Goal: Check status: Verify the current state of an ongoing process or item

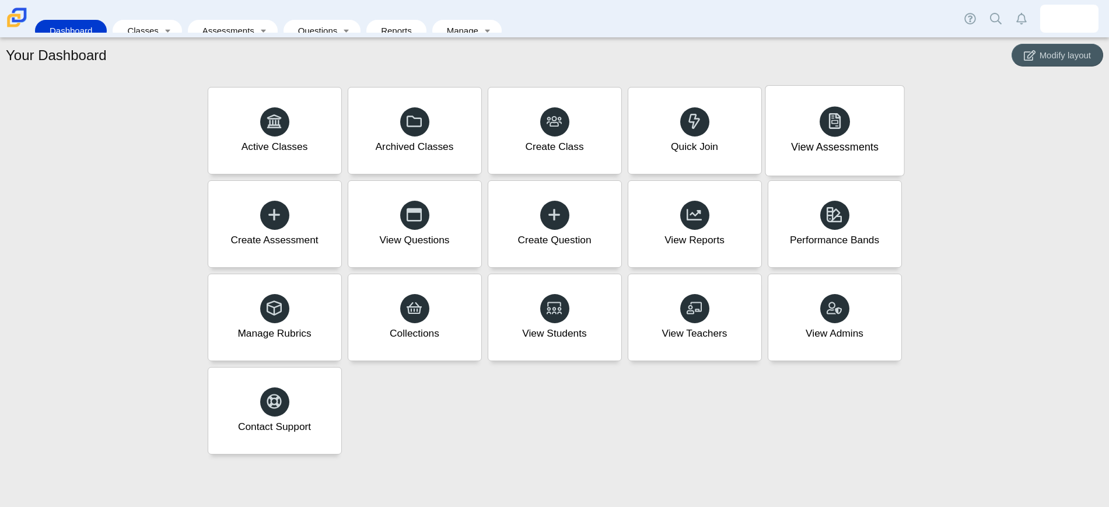
click at [838, 129] on use at bounding box center [834, 121] width 12 height 16
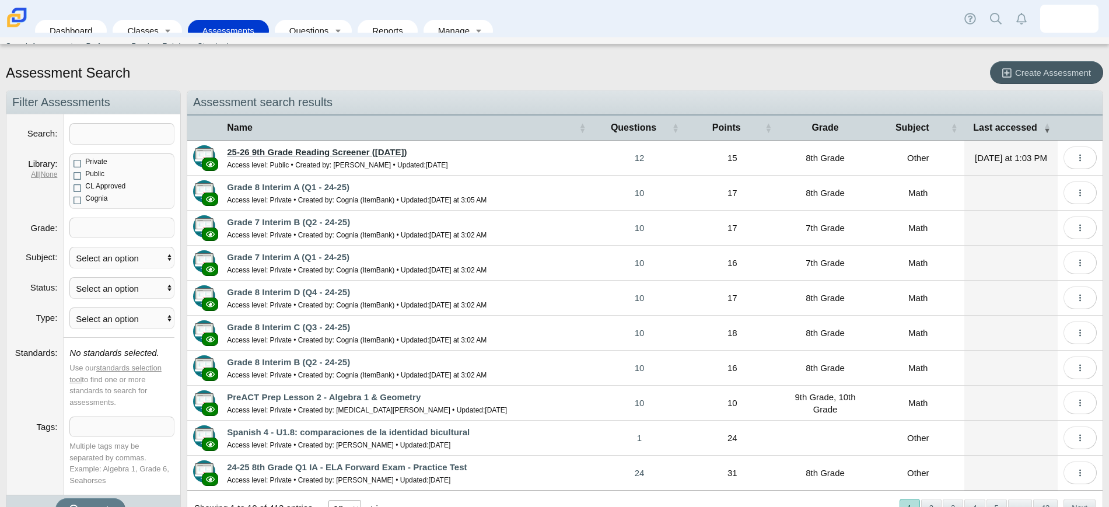
click at [358, 152] on link "25-26 9th Grade Reading Screener ([DATE])" at bounding box center [317, 152] width 180 height 10
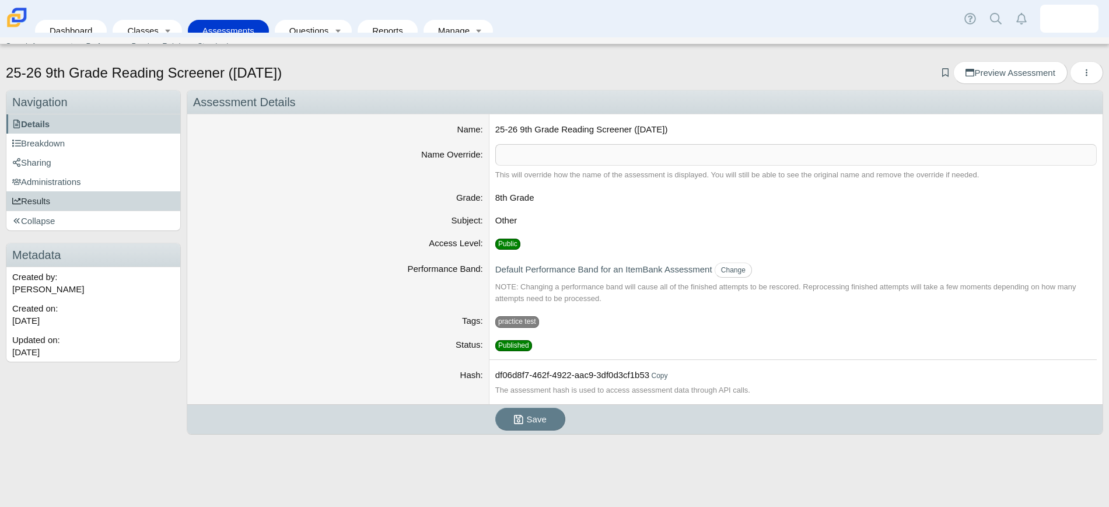
click at [36, 201] on span "Results" at bounding box center [31, 201] width 38 height 10
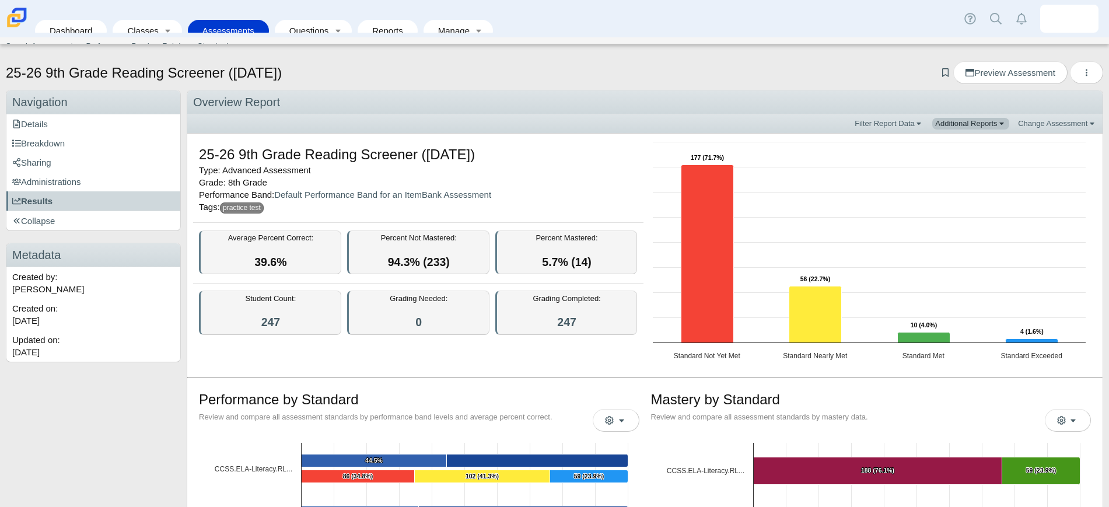
click at [973, 128] on link "Additional Reports" at bounding box center [970, 124] width 77 height 12
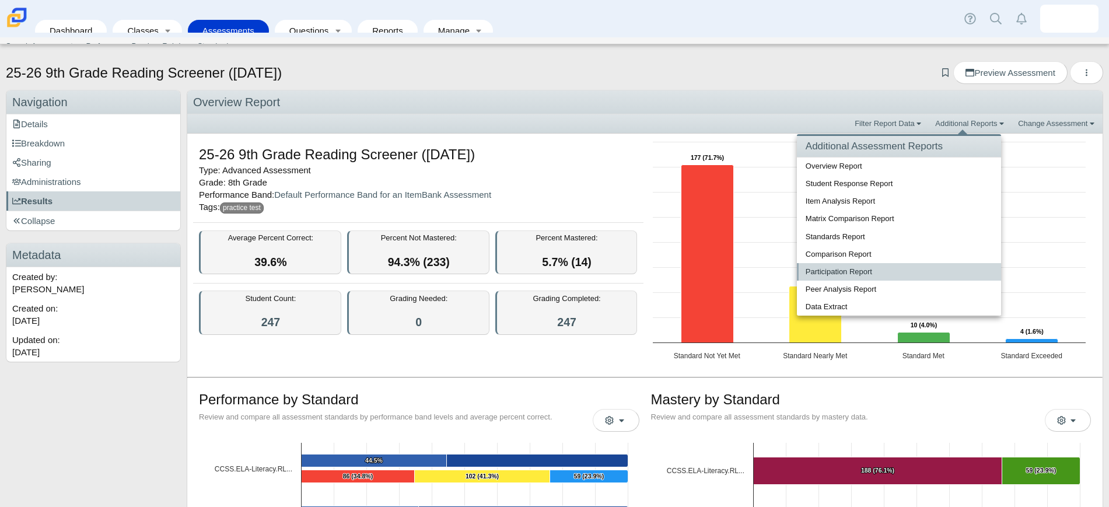
click at [853, 271] on link "Participation Report" at bounding box center [899, 271] width 204 height 17
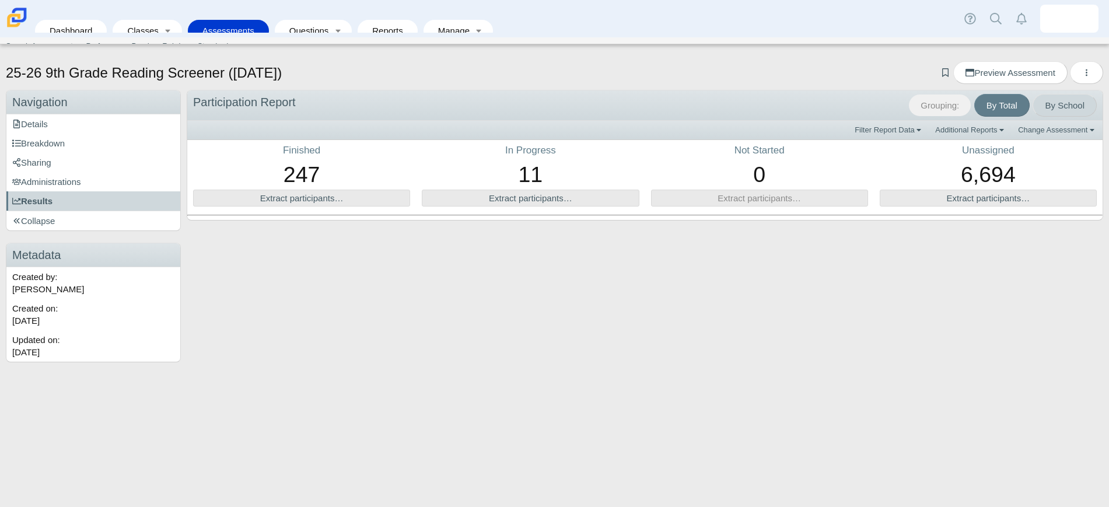
click at [1062, 106] on link "By School" at bounding box center [1064, 105] width 64 height 23
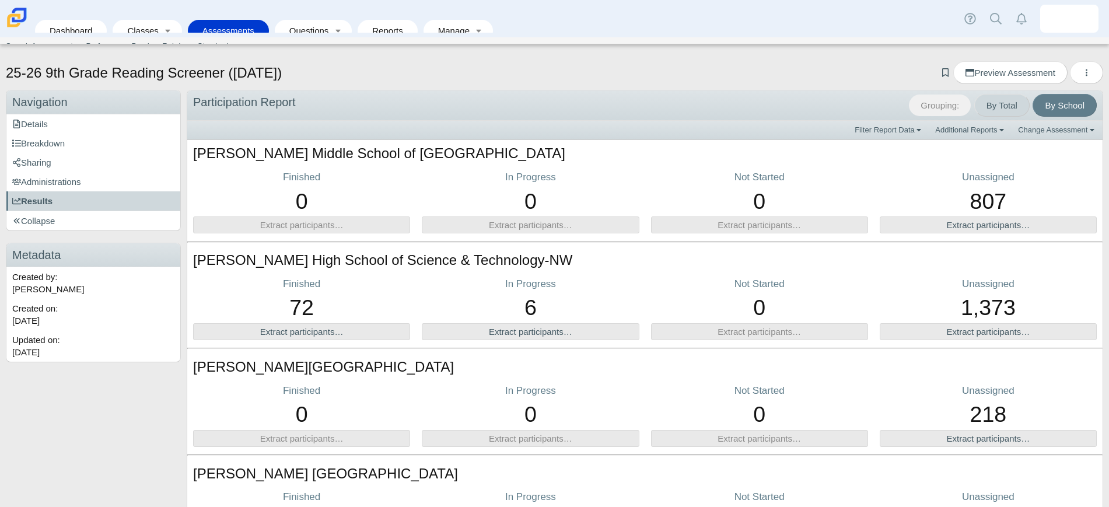
click at [992, 103] on link "By Total" at bounding box center [1001, 105] width 55 height 23
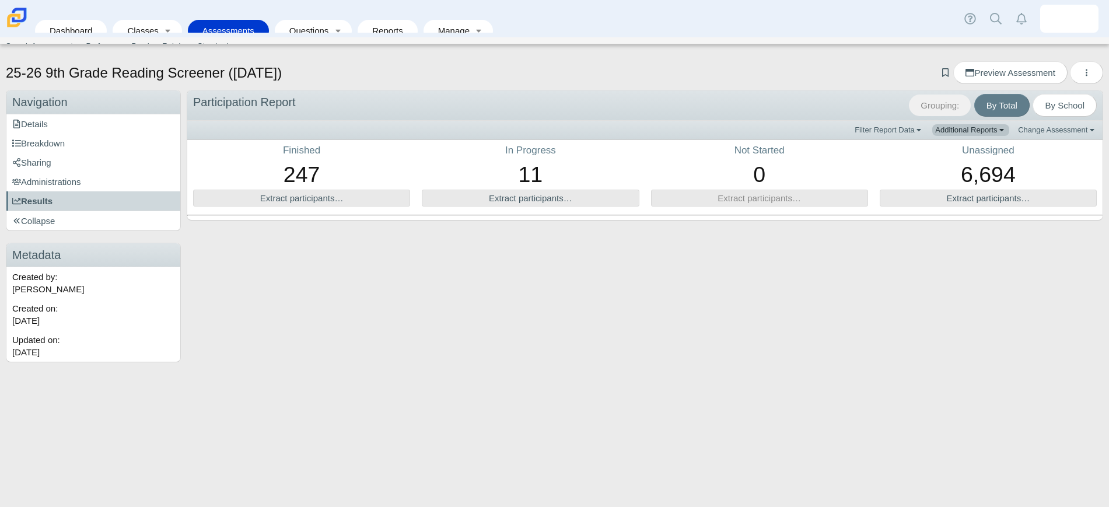
click at [972, 128] on link "Additional Reports" at bounding box center [970, 130] width 77 height 12
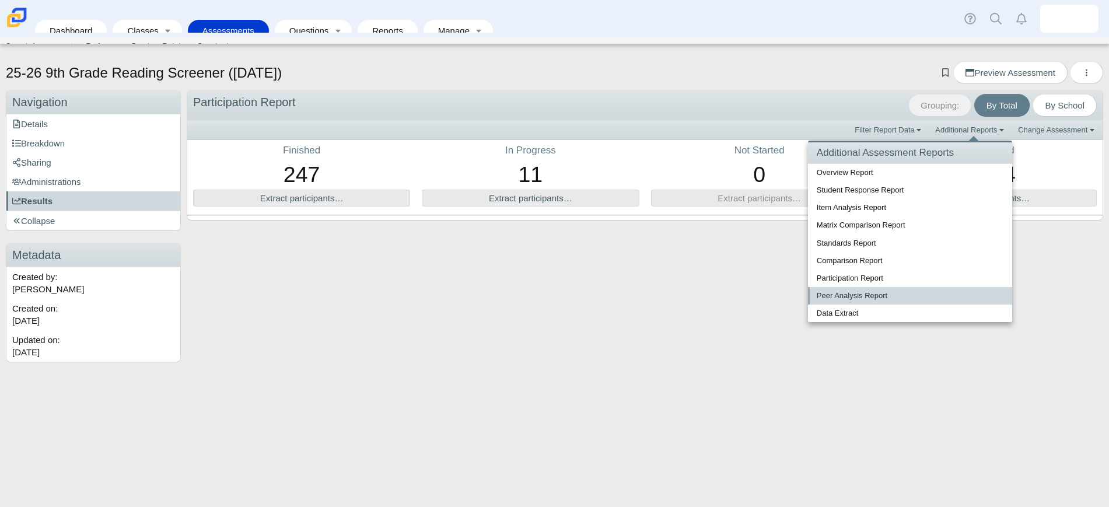
click at [837, 296] on link "Peer Analysis Report" at bounding box center [910, 295] width 204 height 17
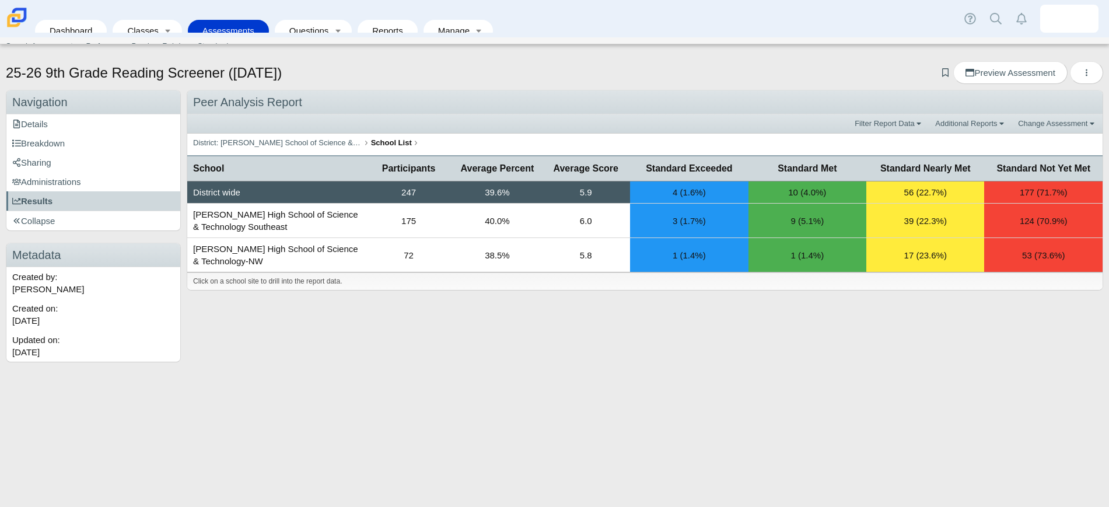
click at [672, 296] on div "Peer Analysis Report Filter Report Data Additional Reports Additional Assessmen…" at bounding box center [642, 226] width 922 height 272
